Goal: Check status

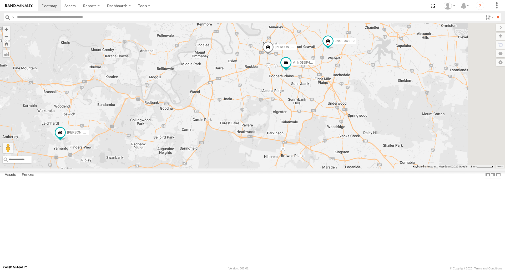
drag, startPoint x: 335, startPoint y: 111, endPoint x: 300, endPoint y: 109, distance: 35.8
click at [300, 109] on div "Jack - 348FB3 [PERSON_NAME] - 017IP4 [PERSON_NAME] 019IP4 - Hilux [PERSON_NAME]…" at bounding box center [252, 95] width 505 height 145
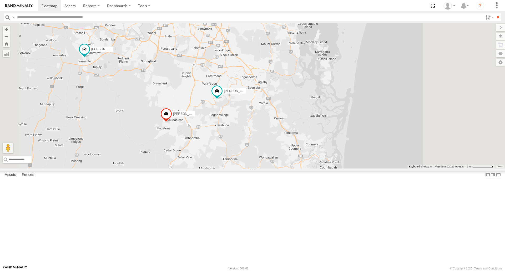
drag, startPoint x: 292, startPoint y: 188, endPoint x: 256, endPoint y: 129, distance: 70.0
click at [256, 129] on div "Jack - 348FB3 [PERSON_NAME] - 017IP4 [PERSON_NAME] 019IP4 - Hilux [PERSON_NAME]…" at bounding box center [252, 95] width 505 height 145
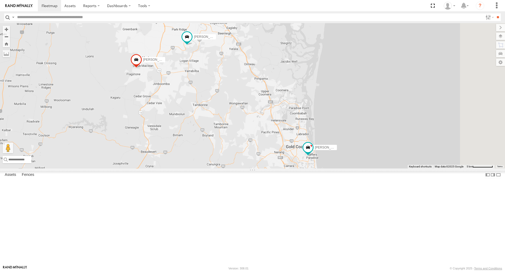
drag, startPoint x: 290, startPoint y: 194, endPoint x: 264, endPoint y: 145, distance: 55.6
click at [264, 145] on div "Jack - 348FB3 [PERSON_NAME] - 017IP4 [PERSON_NAME] 019IP4 - Hilux [PERSON_NAME]…" at bounding box center [252, 95] width 505 height 145
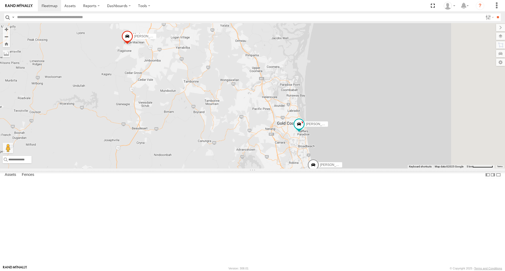
drag, startPoint x: 309, startPoint y: 189, endPoint x: 306, endPoint y: 173, distance: 15.7
click at [306, 168] on div "Jack - 348FB3 [PERSON_NAME] - 017IP4 [PERSON_NAME] 019IP4 - Hilux [PERSON_NAME]…" at bounding box center [252, 95] width 505 height 145
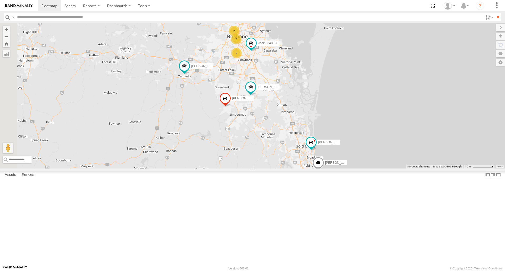
drag, startPoint x: 290, startPoint y: 176, endPoint x: 353, endPoint y: 207, distance: 70.4
click at [353, 168] on div "Jack - 348FB3 [PERSON_NAME] B - Corolla [PERSON_NAME] [PERSON_NAME] - 349FB3 [P…" at bounding box center [252, 95] width 505 height 145
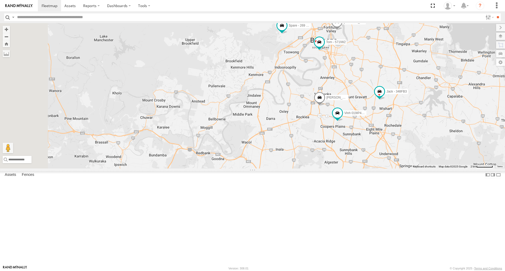
drag, startPoint x: 275, startPoint y: 103, endPoint x: 322, endPoint y: 154, distance: 69.0
click at [322, 154] on div "Jack - 348FB3 [PERSON_NAME] B - Corolla [PERSON_NAME] [PERSON_NAME] - 349FB3 [P…" at bounding box center [252, 95] width 505 height 145
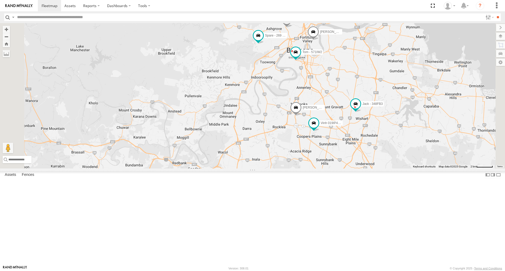
drag, startPoint x: 322, startPoint y: 149, endPoint x: 298, endPoint y: 159, distance: 25.6
click at [298, 159] on div "Jack - 348FB3 [PERSON_NAME] B - Corolla [PERSON_NAME] [PERSON_NAME] - 349FB3 [P…" at bounding box center [252, 95] width 505 height 145
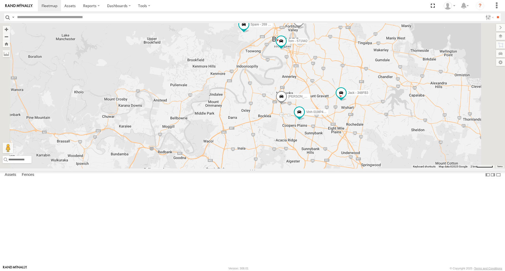
drag, startPoint x: 298, startPoint y: 159, endPoint x: 284, endPoint y: 148, distance: 17.5
click at [284, 148] on div "Jack - 348FB3 [PERSON_NAME] B - Corolla [PERSON_NAME] [PERSON_NAME] - 349FB3 [P…" at bounding box center [252, 95] width 505 height 145
